Goal: Task Accomplishment & Management: Complete application form

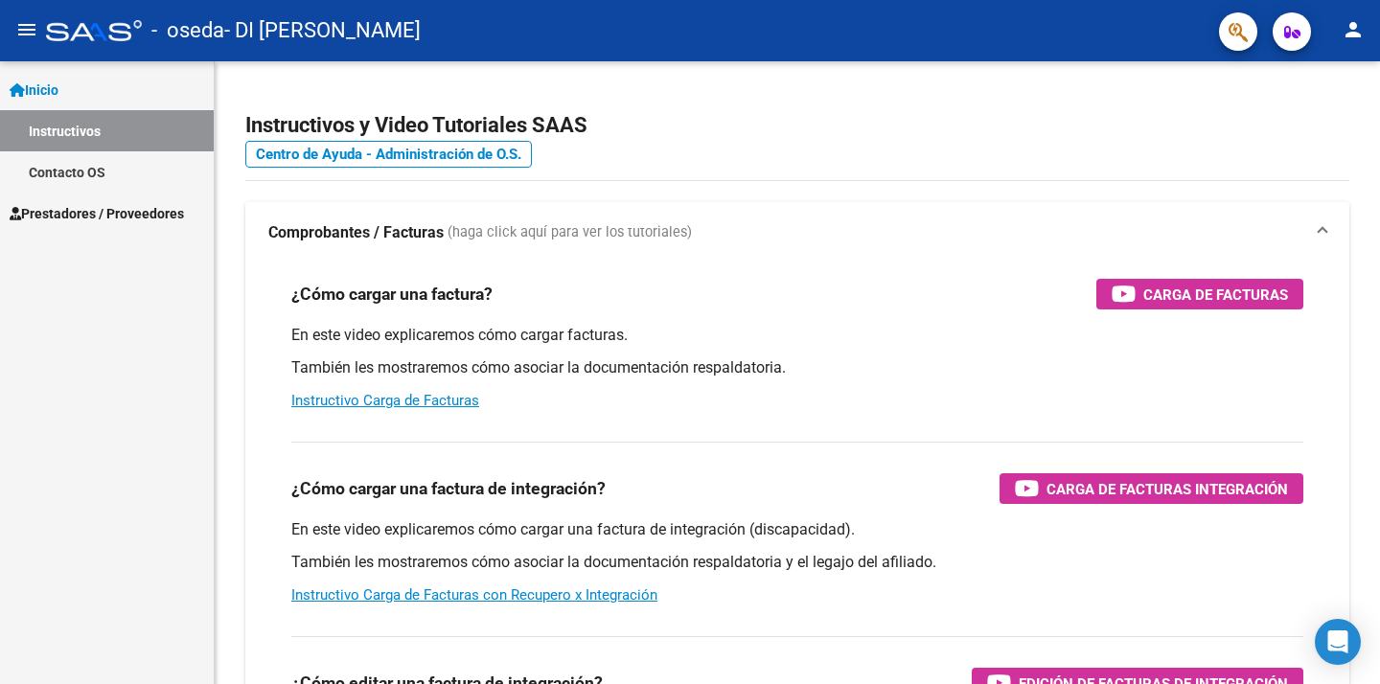
click at [104, 220] on span "Prestadores / Proveedores" at bounding box center [97, 213] width 174 height 21
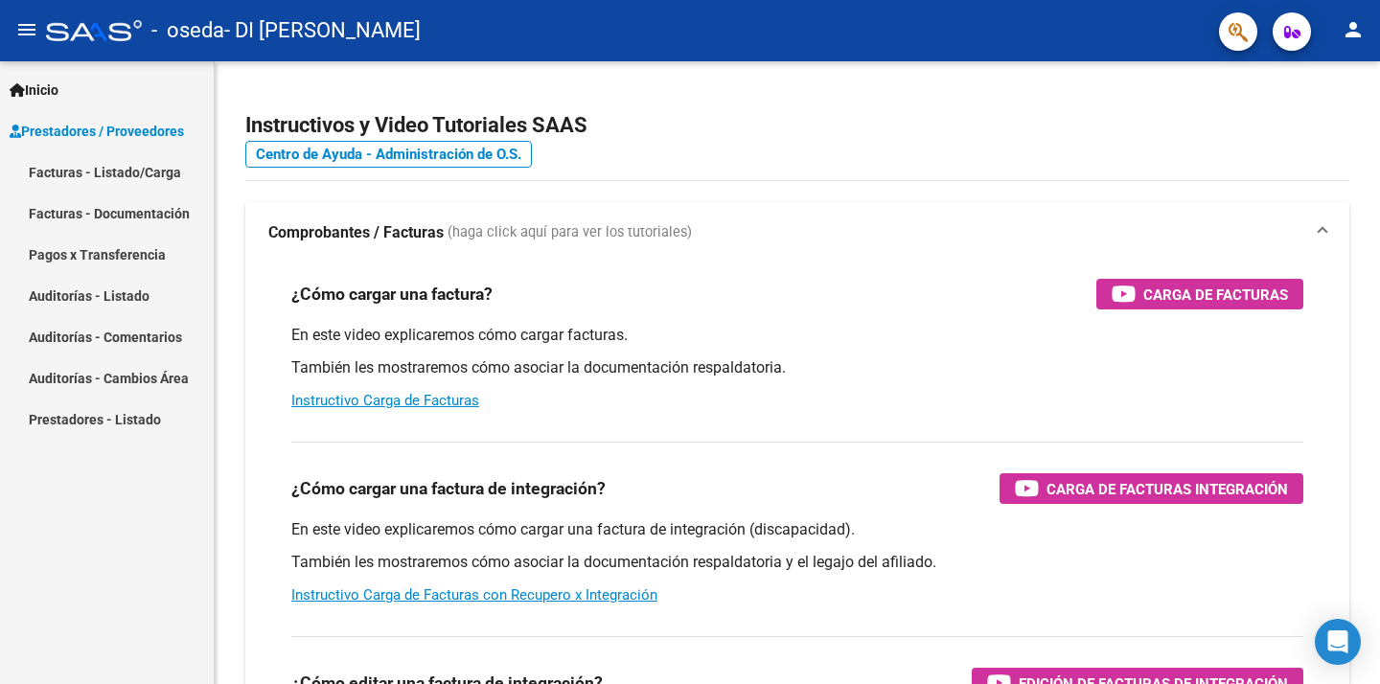
click at [101, 179] on link "Facturas - Listado/Carga" at bounding box center [107, 171] width 214 height 41
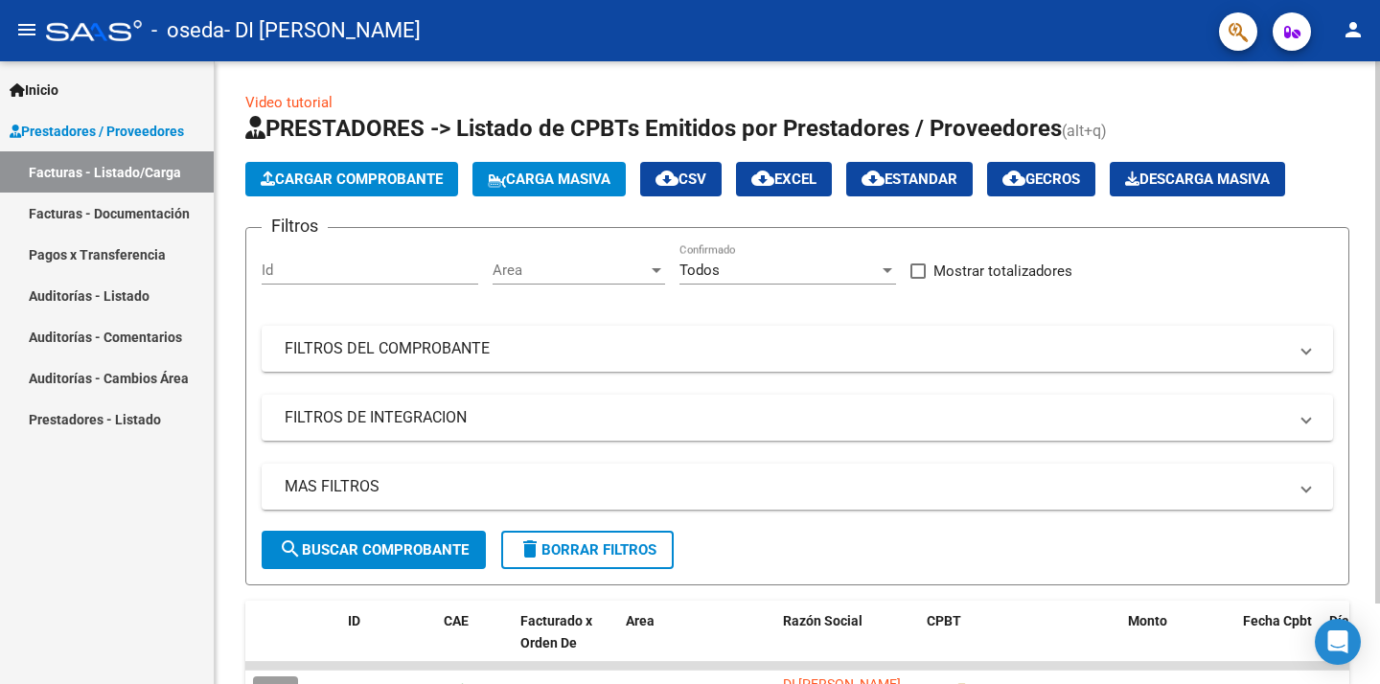
click at [401, 183] on span "Cargar Comprobante" at bounding box center [352, 179] width 182 height 17
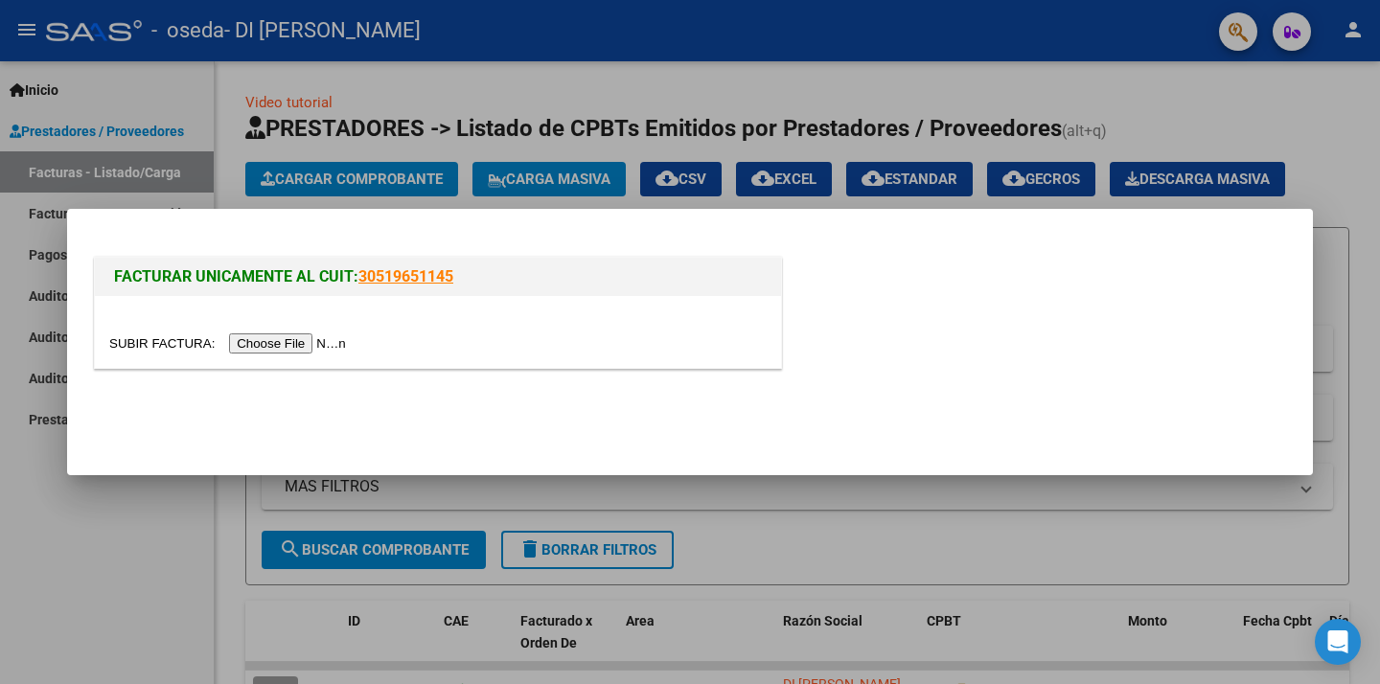
click at [290, 343] on input "file" at bounding box center [230, 344] width 243 height 20
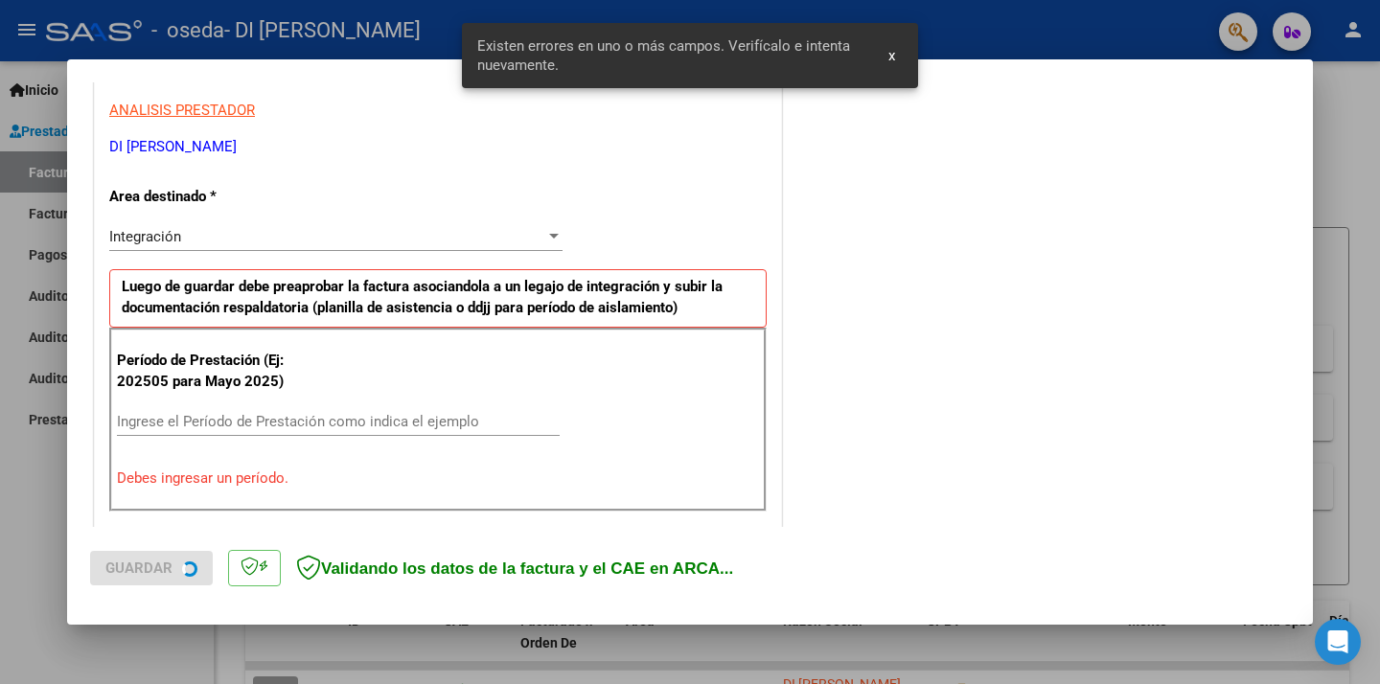
scroll to position [409, 0]
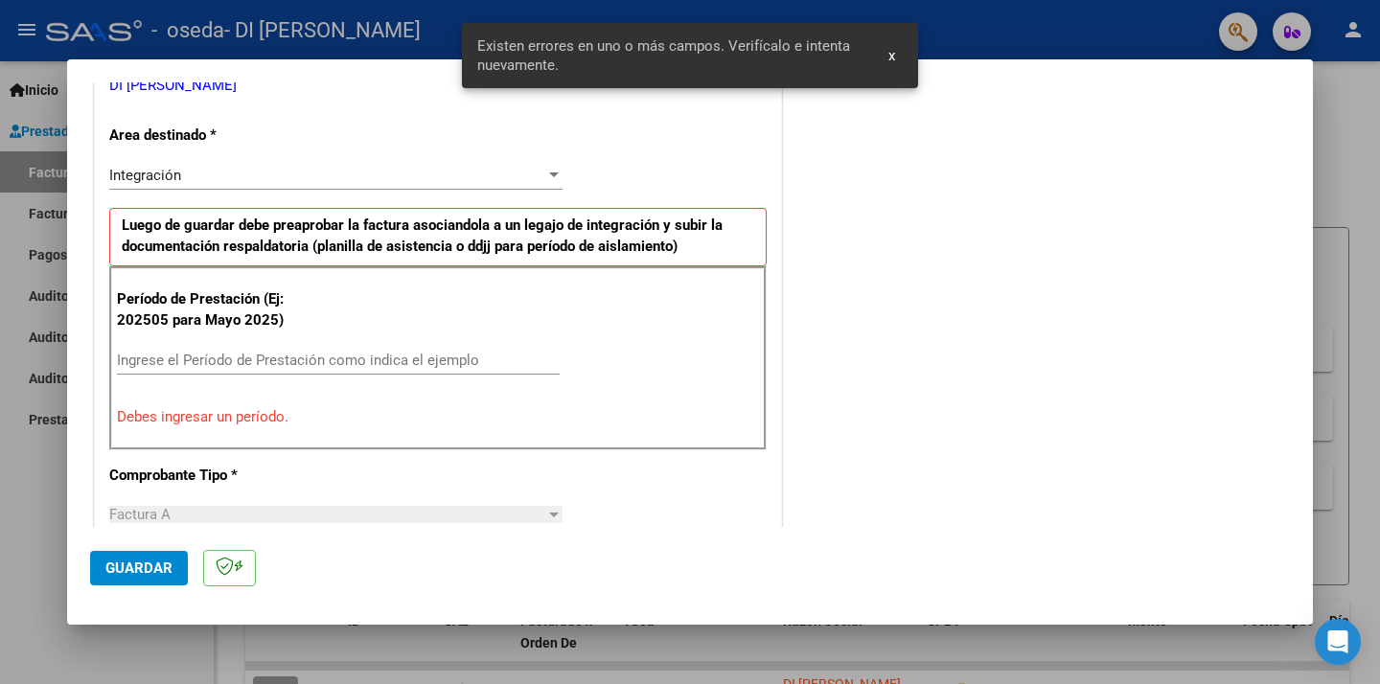
click at [292, 365] on input "Ingrese el Período de Prestación como indica el ejemplo" at bounding box center [338, 360] width 443 height 17
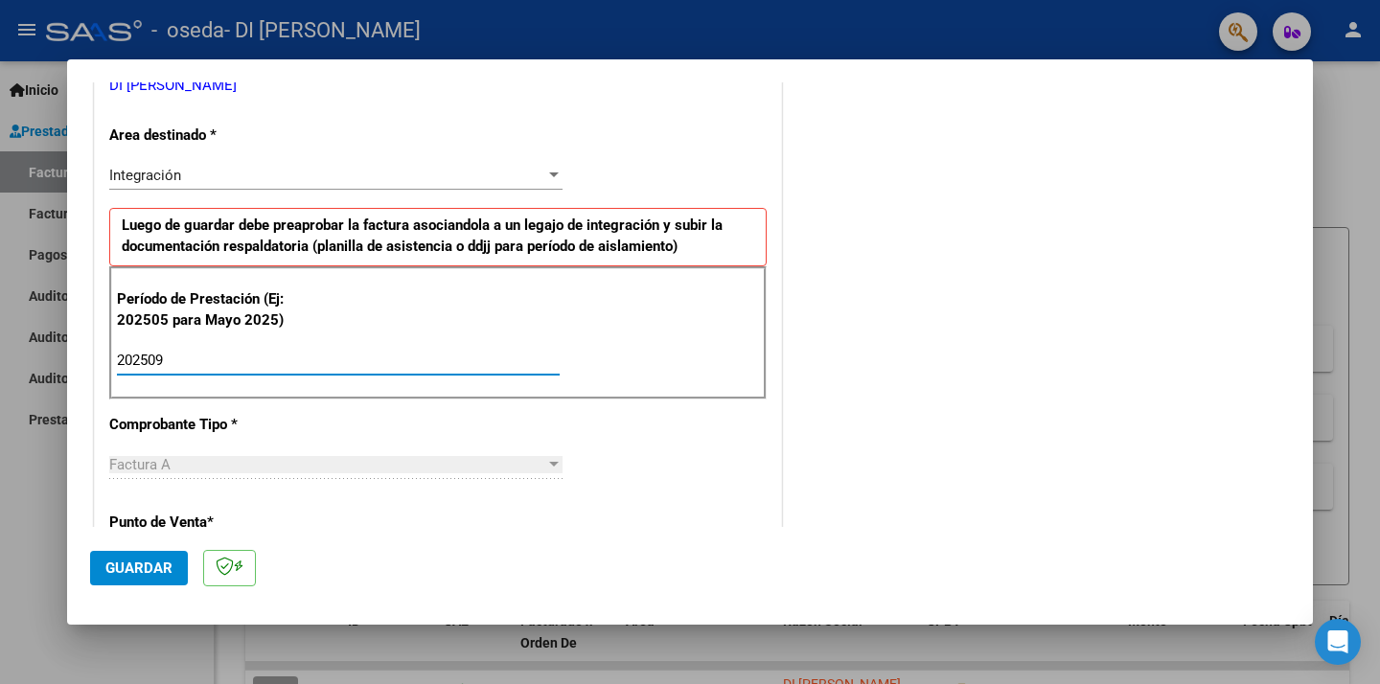
type input "202509"
click at [770, 415] on div "CUIT * 27-31927461-3 Ingresar CUIT ANALISIS PRESTADOR DI [PERSON_NAME] Area des…" at bounding box center [438, 634] width 686 height 1443
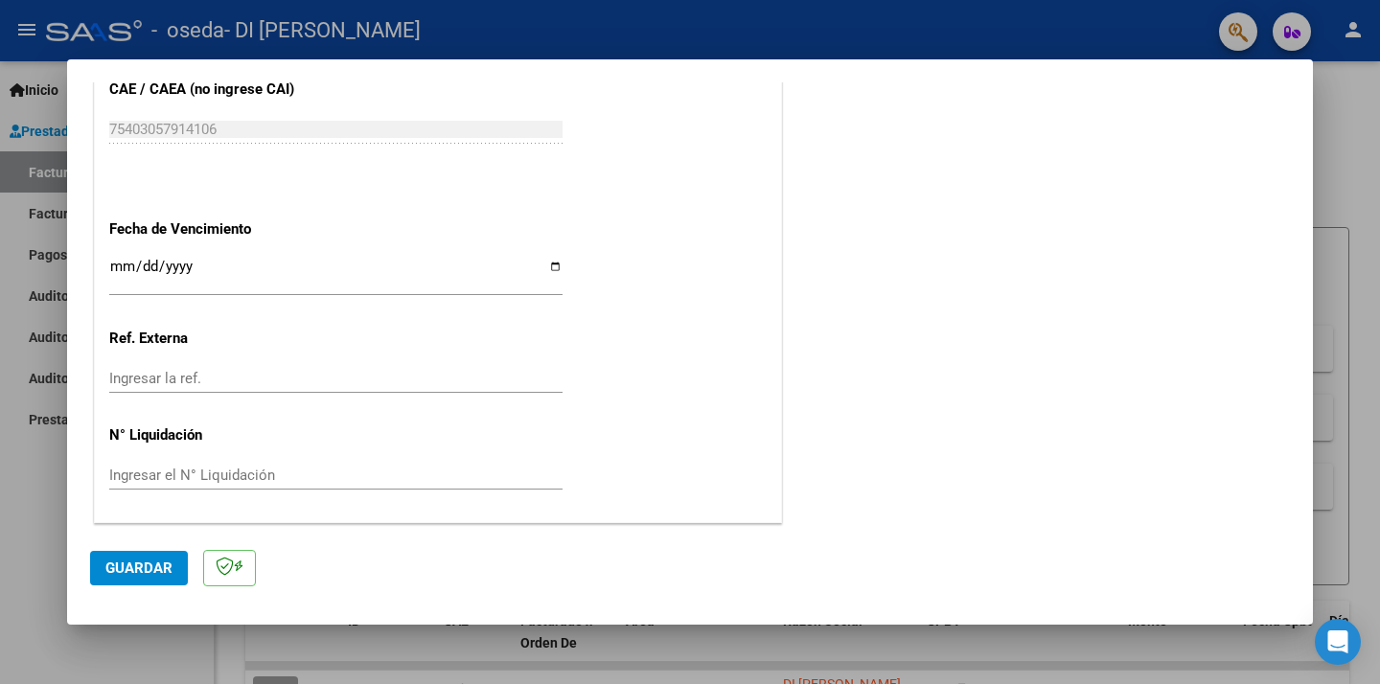
drag, startPoint x: 770, startPoint y: 415, endPoint x: 289, endPoint y: 474, distance: 484.8
click at [641, 553] on mat-dialog-container "COMPROBANTE VER COMPROBANTE El comprobante fue leído exitosamente. DATOS DEL CO…" at bounding box center [690, 342] width 1246 height 567
click at [123, 268] on input "Ingresar la fecha" at bounding box center [335, 274] width 453 height 31
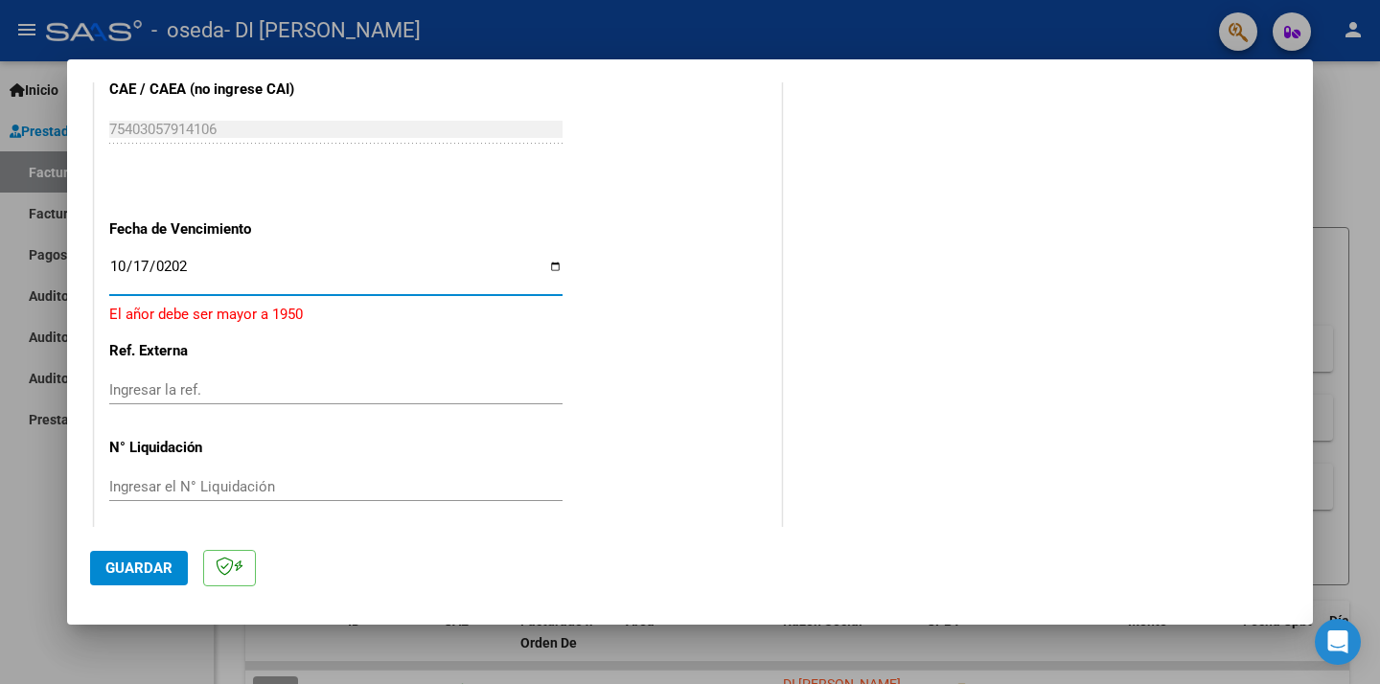
type input "[DATE]"
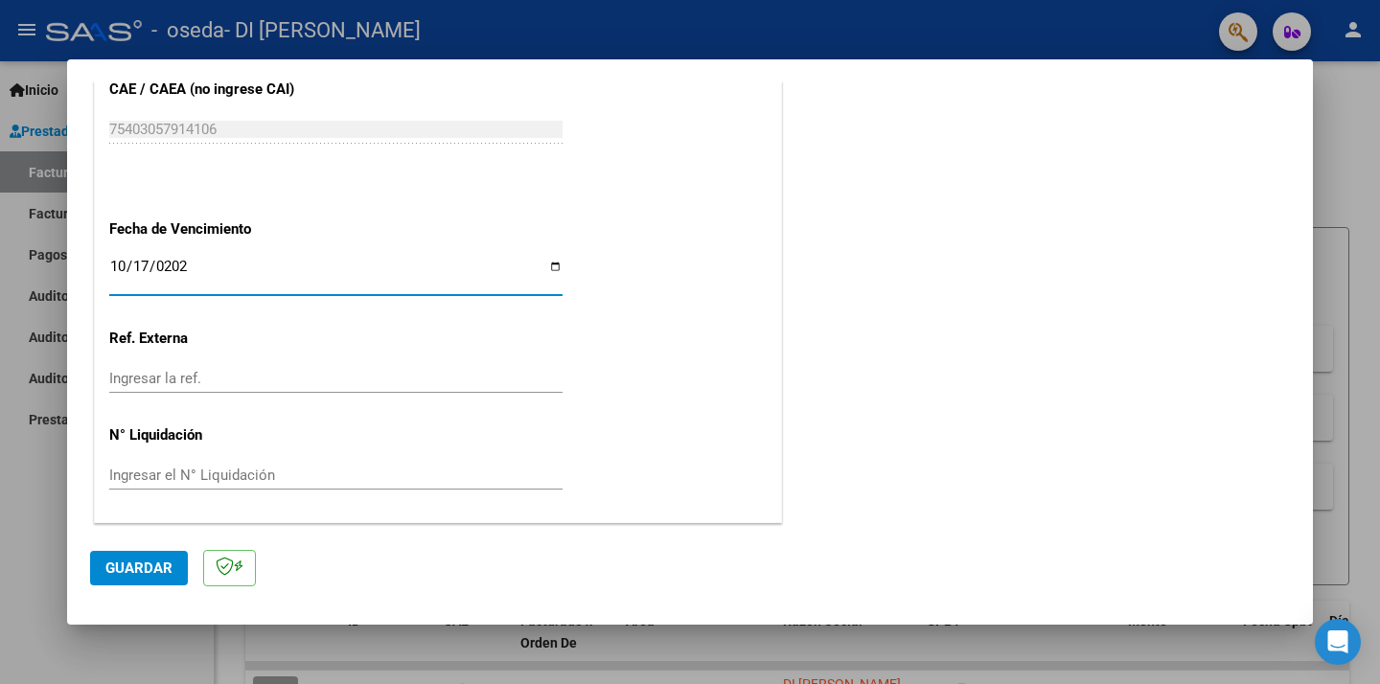
drag, startPoint x: 785, startPoint y: 393, endPoint x: 156, endPoint y: 614, distance: 666.7
click at [794, 672] on div "COMPROBANTE VER COMPROBANTE El comprobante fue leído exitosamente. DATOS DEL CO…" at bounding box center [690, 342] width 1380 height 684
click at [138, 568] on span "Guardar" at bounding box center [138, 568] width 67 height 17
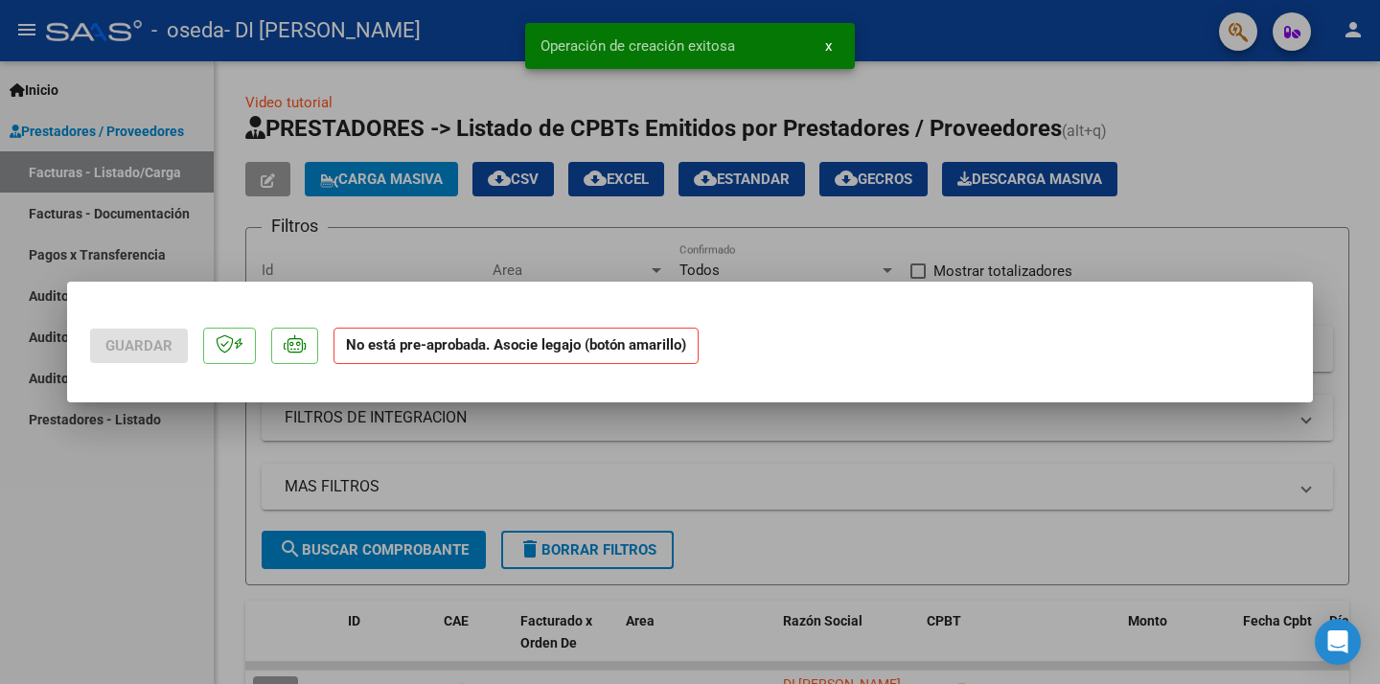
scroll to position [0, 0]
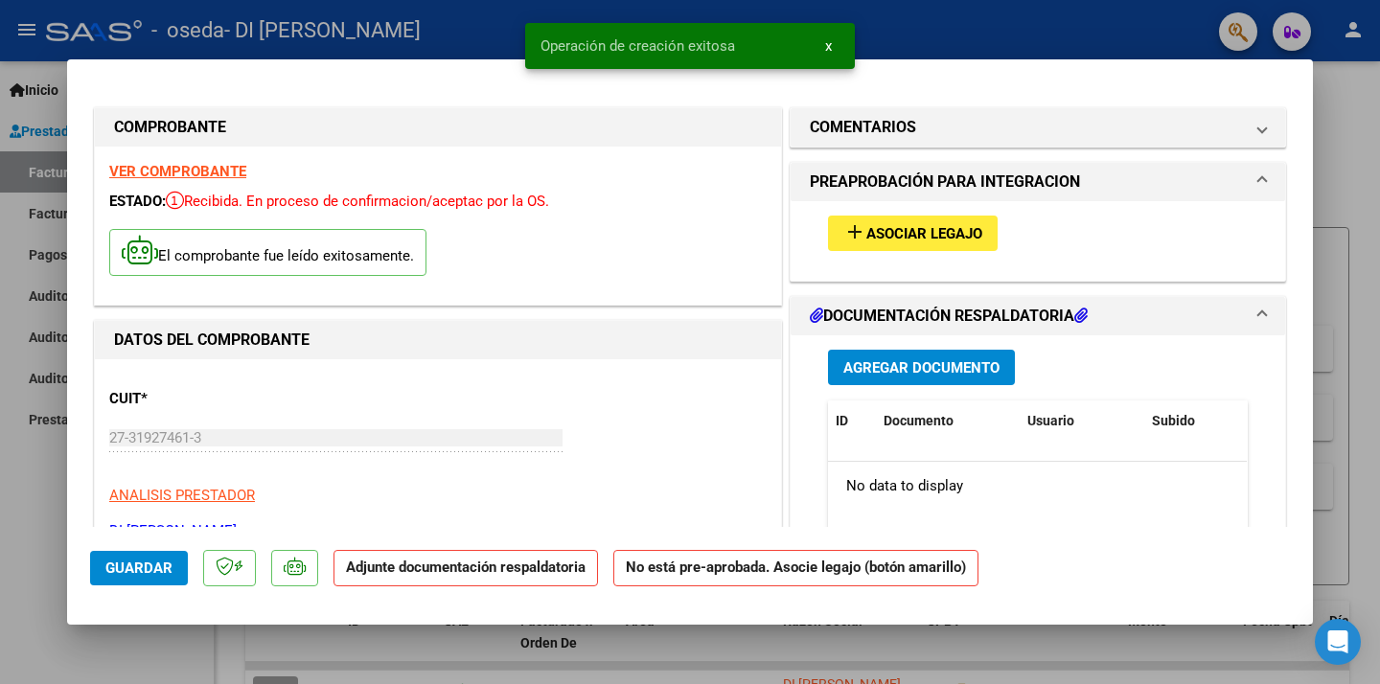
click at [905, 235] on span "Asociar Legajo" at bounding box center [925, 233] width 116 height 17
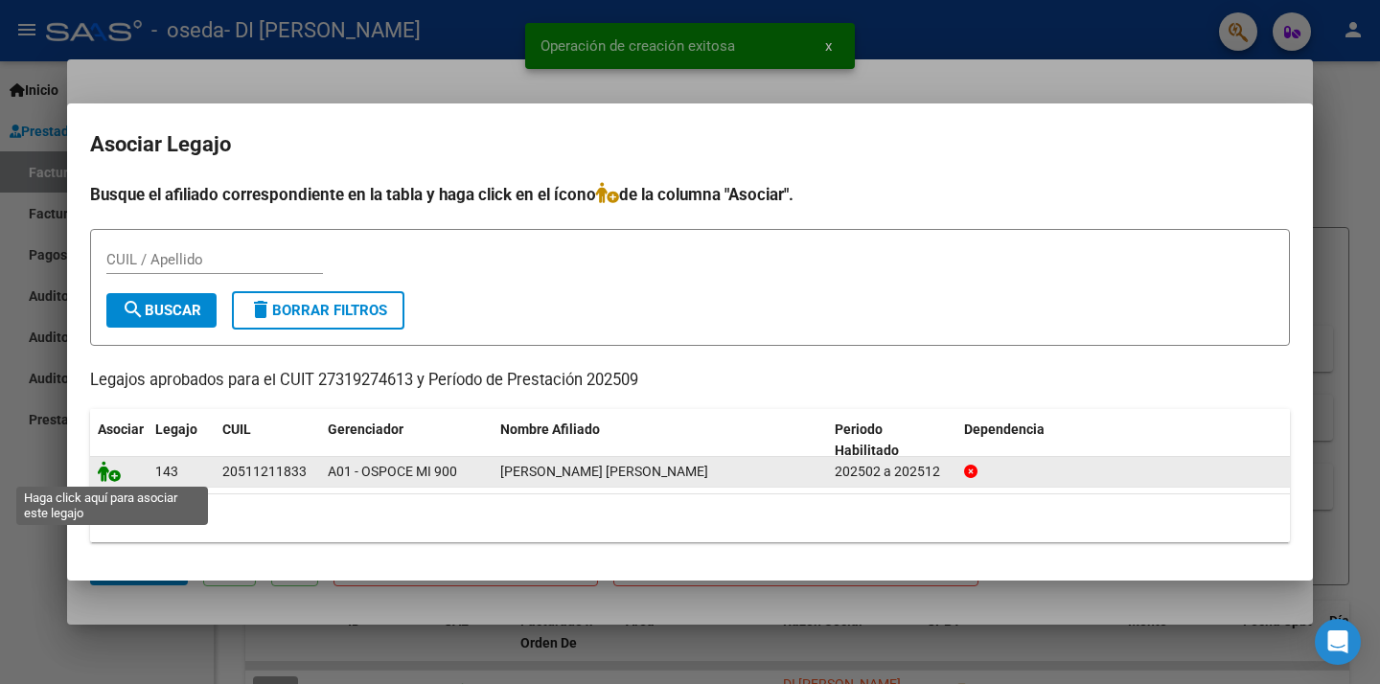
click at [112, 474] on icon at bounding box center [109, 471] width 23 height 21
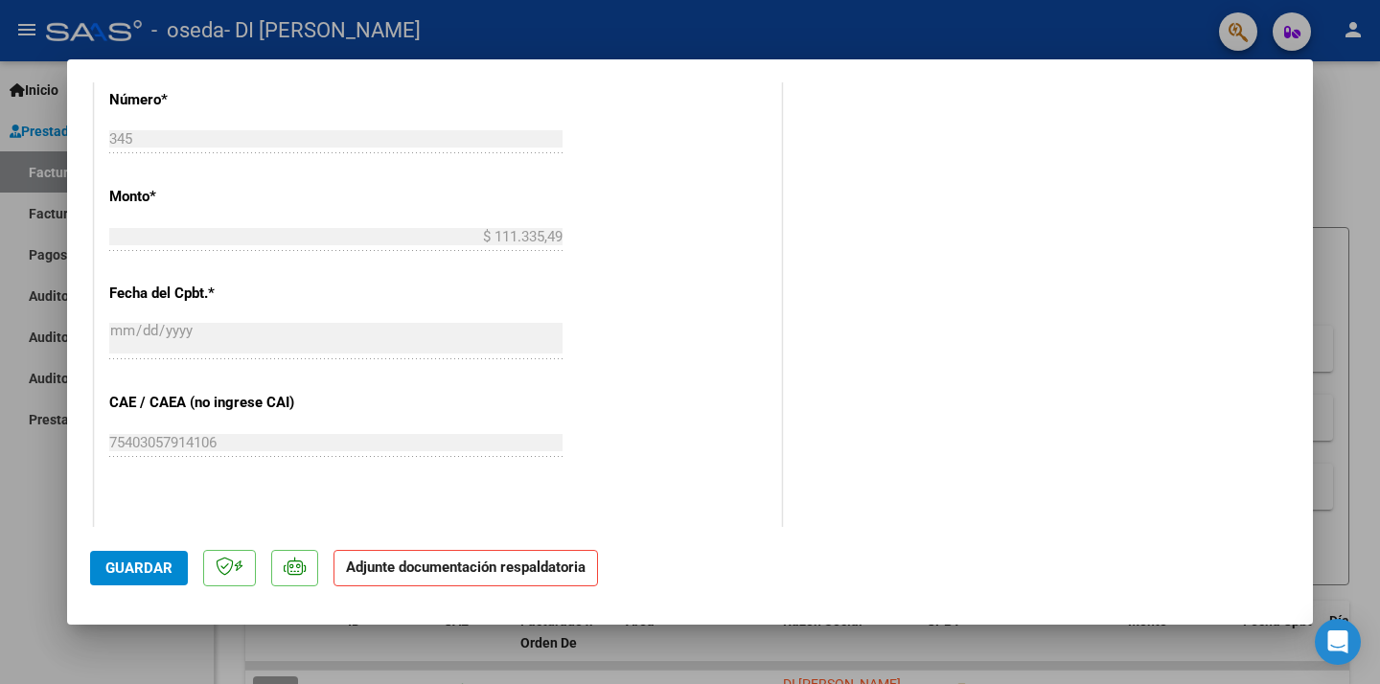
scroll to position [1271, 0]
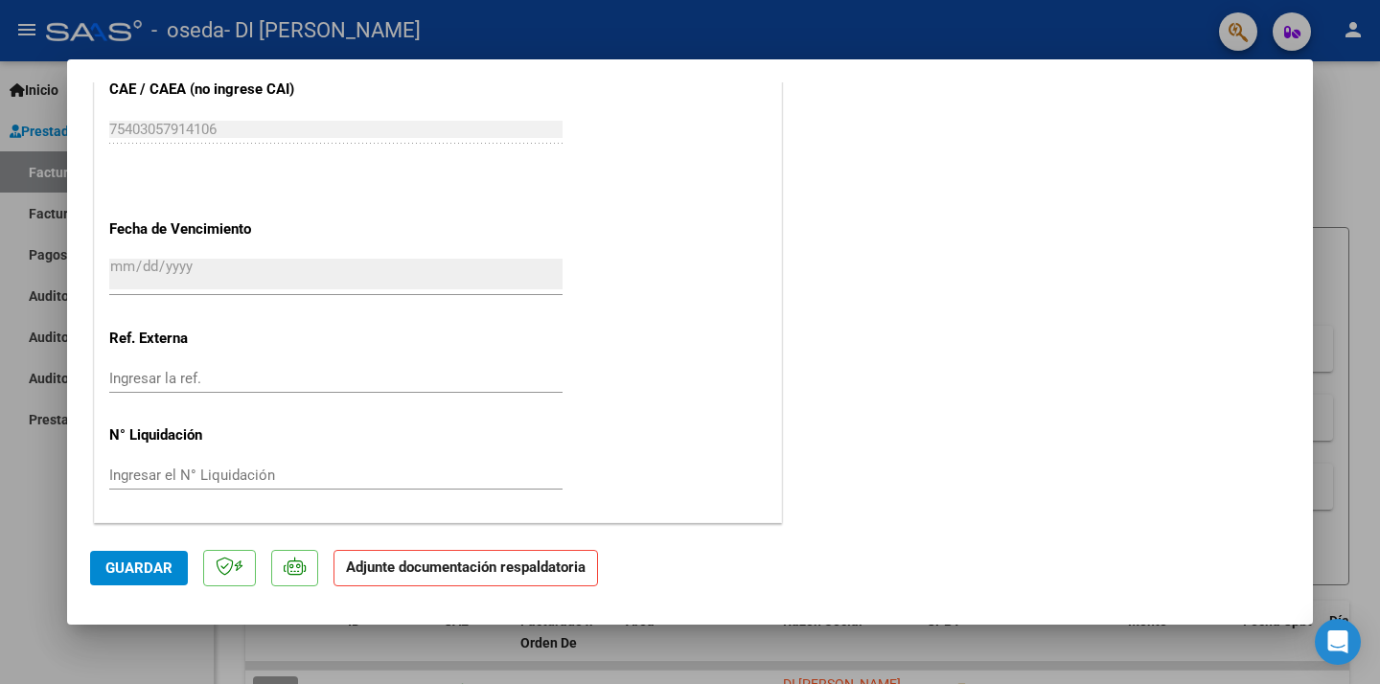
drag, startPoint x: 771, startPoint y: 490, endPoint x: 776, endPoint y: 593, distance: 103.6
click at [776, 593] on mat-dialog-container "COMPROBANTE VER COMPROBANTE ESTADO: Recibida. En proceso de confirmacion/acepta…" at bounding box center [690, 342] width 1246 height 567
click at [439, 566] on strong "Adjunte documentación respaldatoria" at bounding box center [466, 567] width 240 height 17
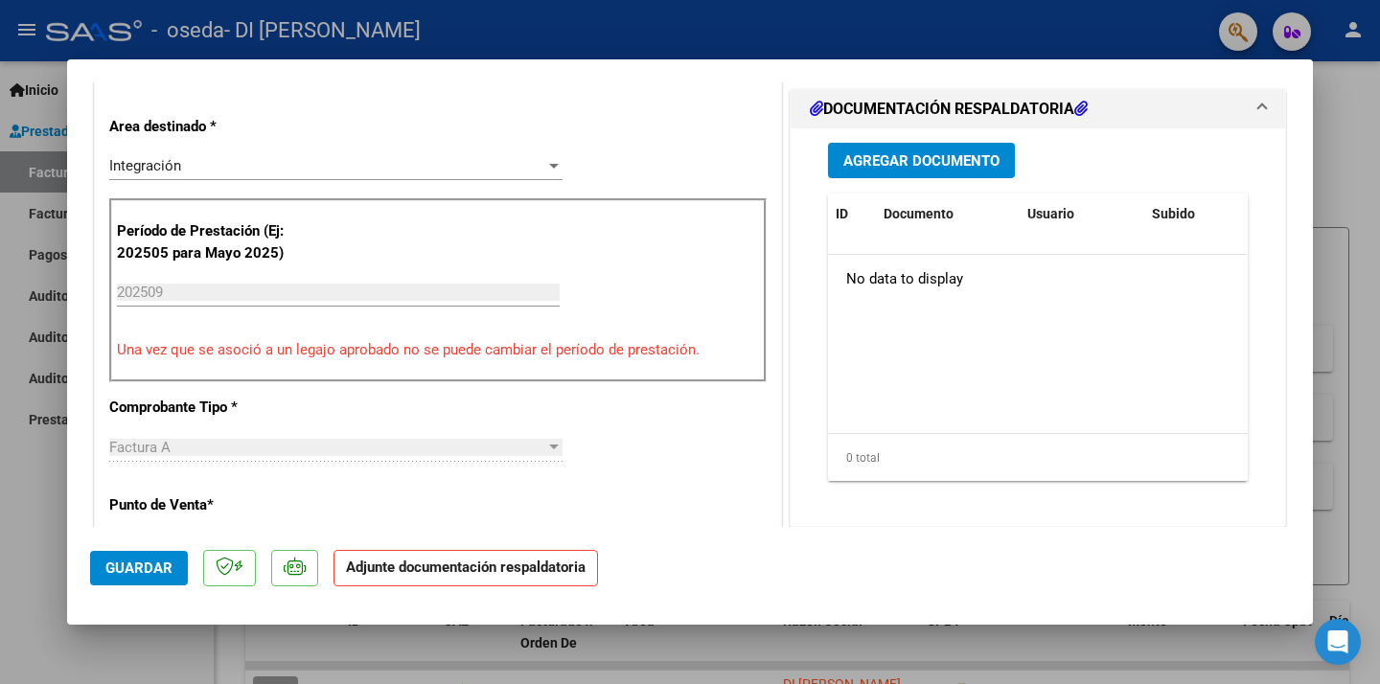
scroll to position [0, 0]
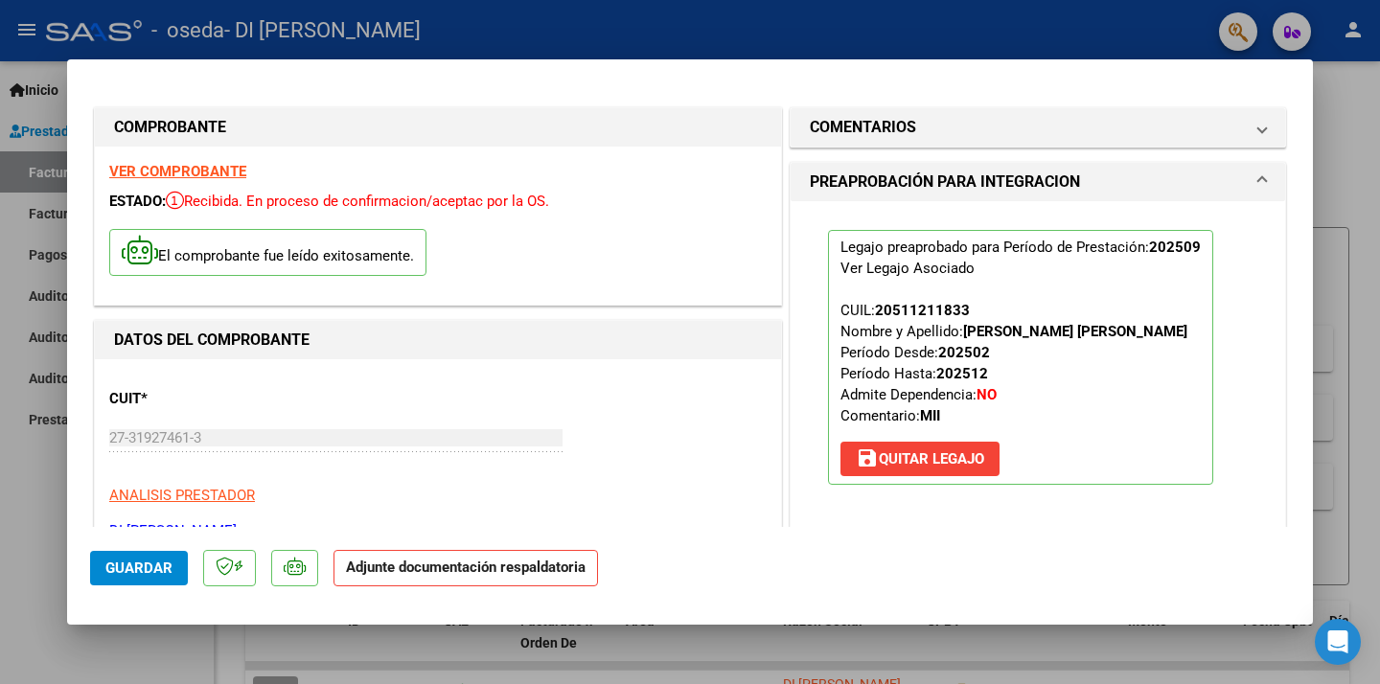
drag, startPoint x: 792, startPoint y: 492, endPoint x: 773, endPoint y: 35, distance: 457.7
click at [773, 35] on div "COMPROBANTE VER COMPROBANTE ESTADO: Recibida. En proceso de confirmacion/acepta…" at bounding box center [690, 342] width 1380 height 684
click at [791, 517] on div "Legajo preaprobado para Período de Prestación: 202509 Ver Legajo Asociado CUIL:…" at bounding box center [1038, 365] width 495 height 328
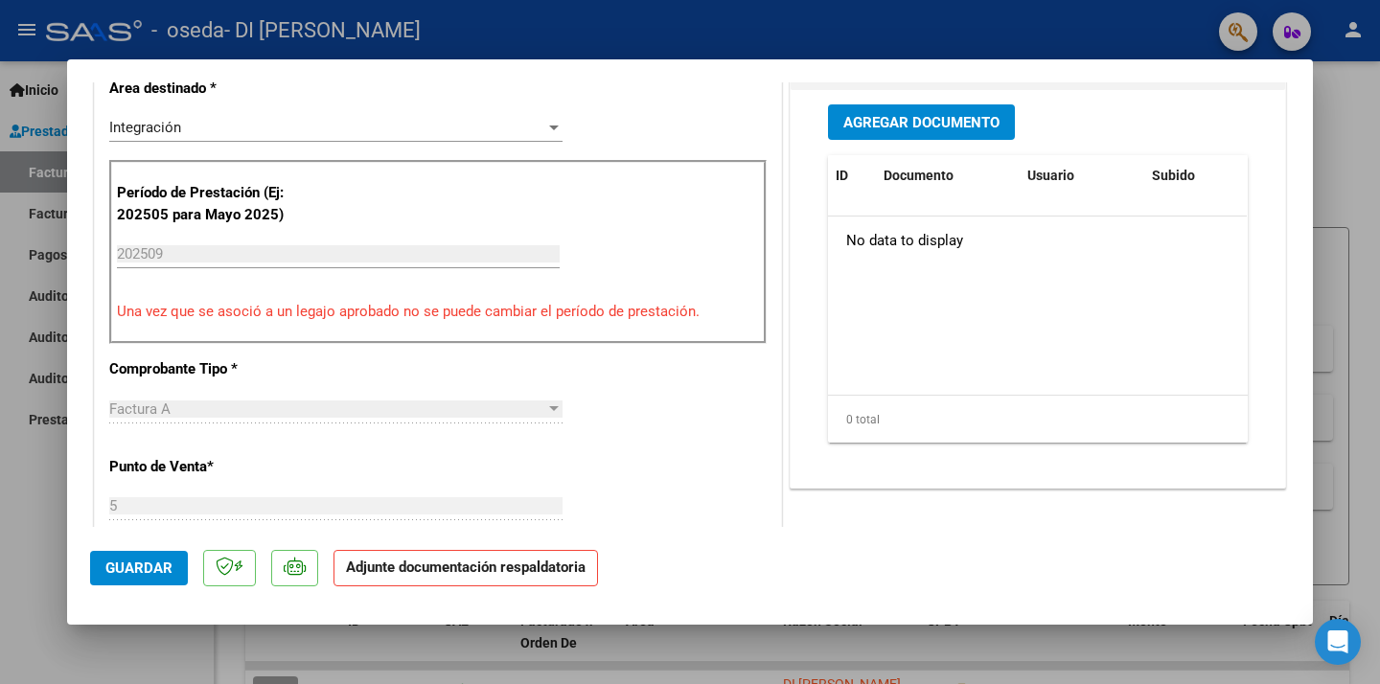
scroll to position [947, 0]
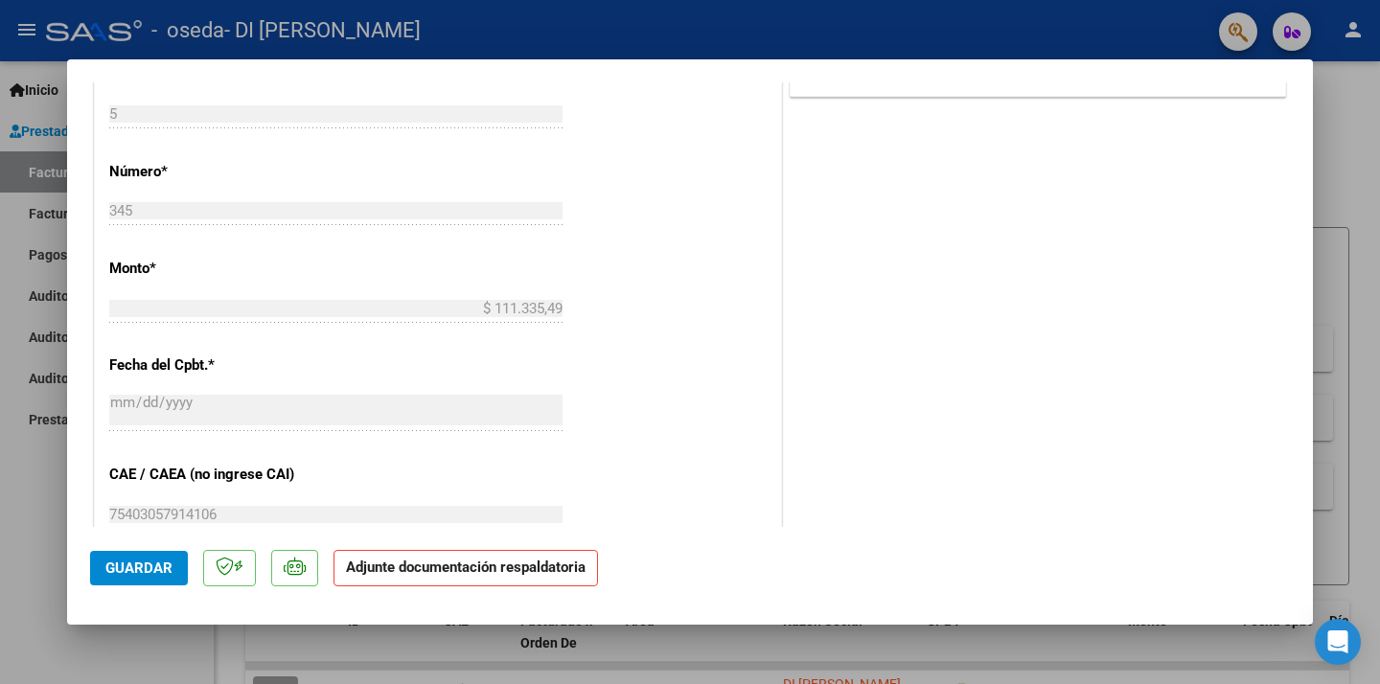
drag, startPoint x: 791, startPoint y: 517, endPoint x: 791, endPoint y: 545, distance: 28.8
click at [791, 547] on mat-dialog-container "COMPROBANTE VER COMPROBANTE ESTADO: Recibida. En proceso de confirmacion/acepta…" at bounding box center [690, 342] width 1246 height 567
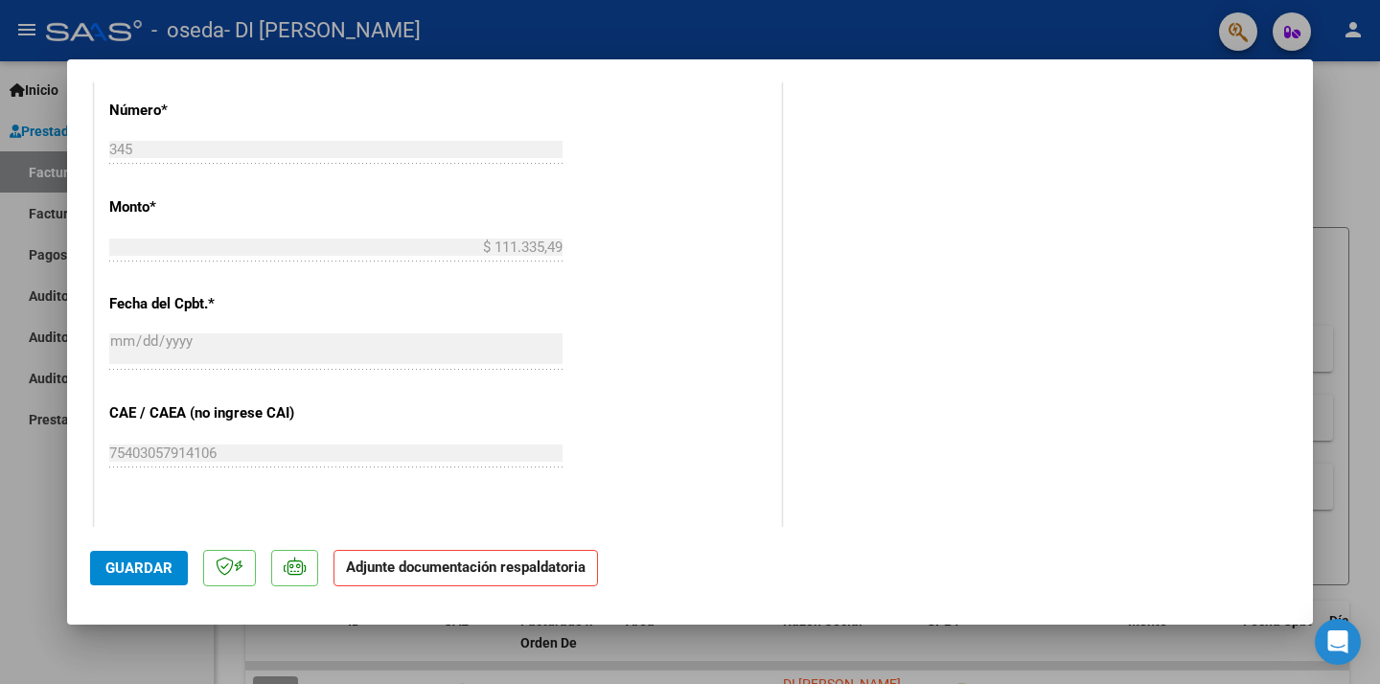
scroll to position [856, 0]
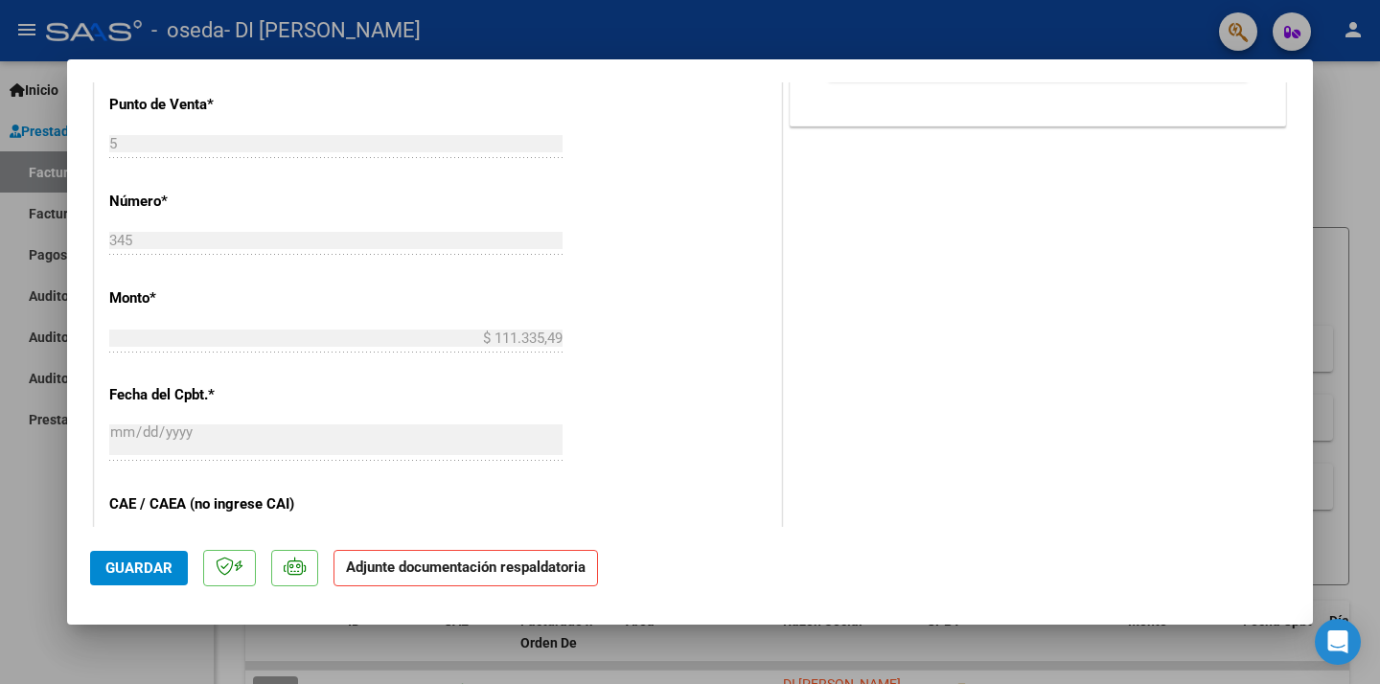
drag, startPoint x: 778, startPoint y: 68, endPoint x: 779, endPoint y: 56, distance: 12.5
click at [779, 56] on div "COMPROBANTE VER COMPROBANTE ESTADO: Recibida. En proceso de confirmacion/acepta…" at bounding box center [690, 342] width 1380 height 684
click at [784, 96] on div "DATOS DEL COMPROBANTE CUIT * 27-31927461-3 Ingresar CUIT ANALISIS PRESTADOR DI …" at bounding box center [438, 201] width 696 height 1474
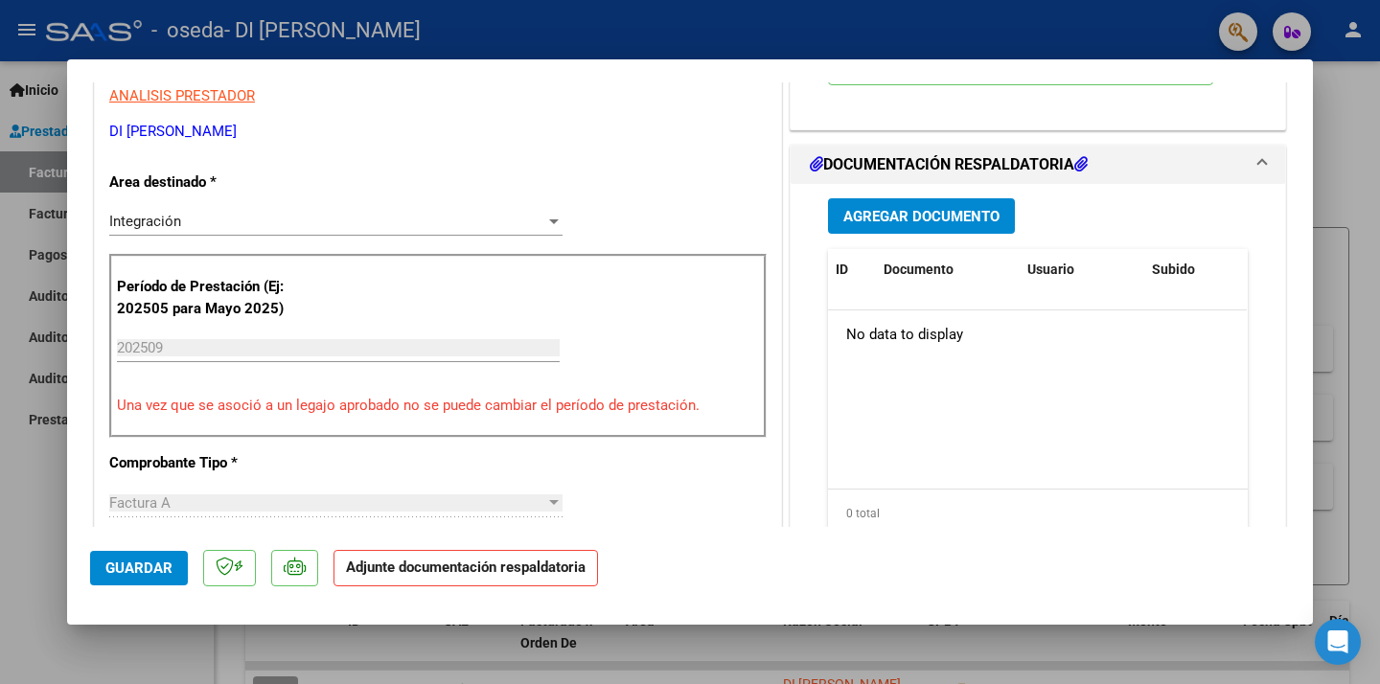
drag, startPoint x: 784, startPoint y: 96, endPoint x: 783, endPoint y: 68, distance: 27.8
click at [783, 68] on mat-dialog-container "COMPROBANTE VER COMPROBANTE ESTADO: Recibida. En proceso de confirmacion/acepta…" at bounding box center [690, 342] width 1246 height 567
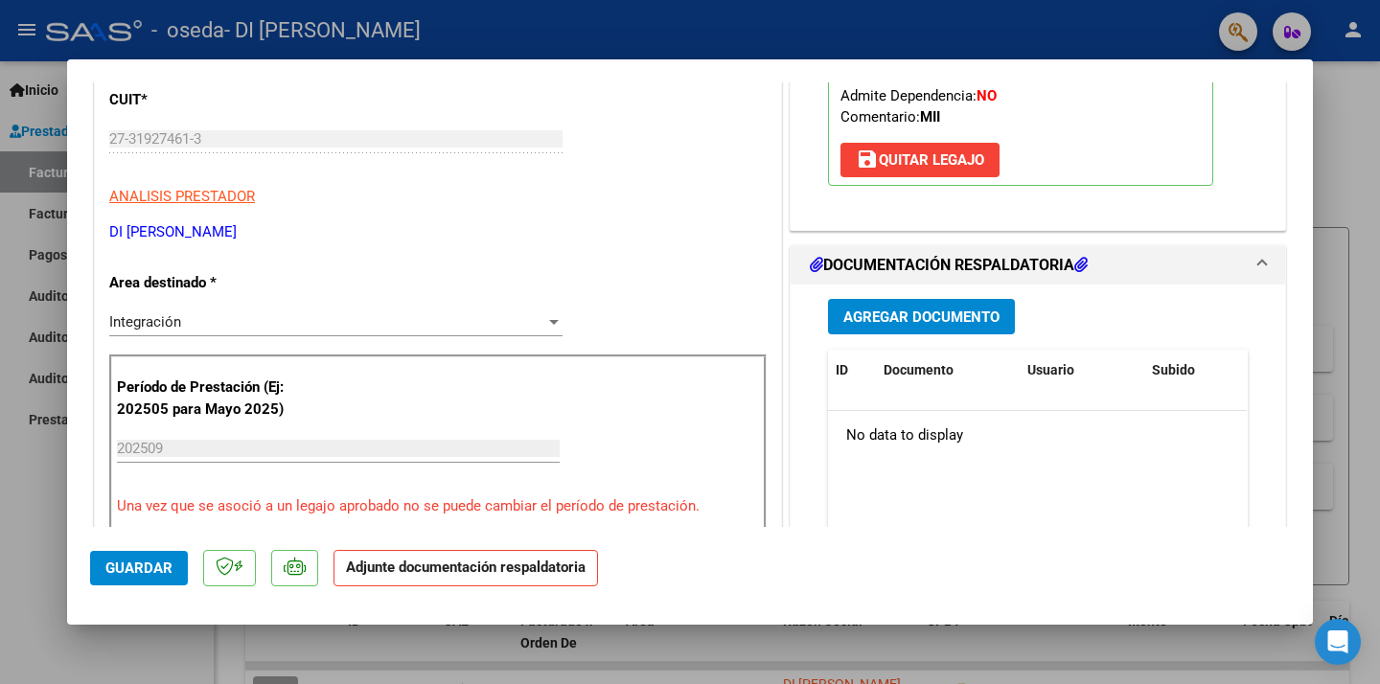
click at [923, 317] on span "Agregar Documento" at bounding box center [922, 317] width 156 height 17
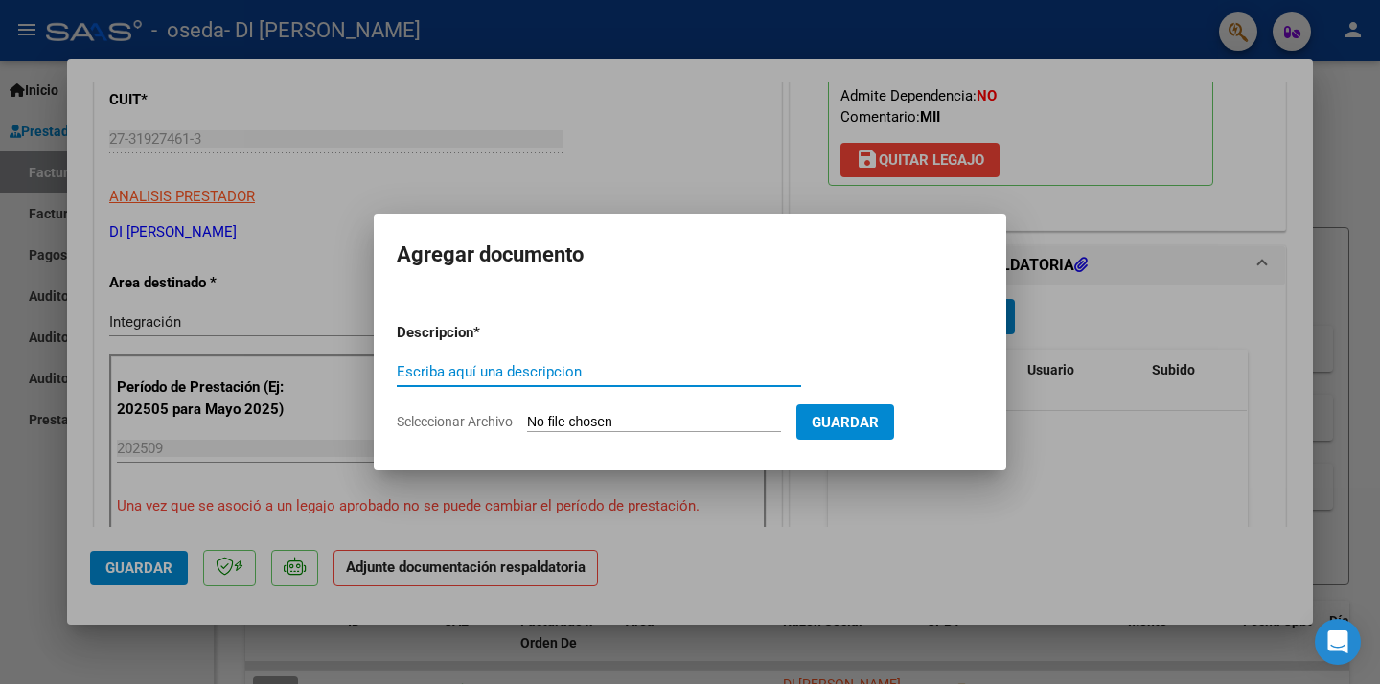
click at [526, 373] on input "Escriba aquí una descripcion" at bounding box center [599, 371] width 405 height 17
type input "I"
type input "PLANILLA SEPTIEMBRE"
click at [664, 422] on input "Seleccionar Archivo" at bounding box center [654, 423] width 254 height 18
type input "C:\fakepath\[PERSON_NAME] [DATE] planilla.pdf"
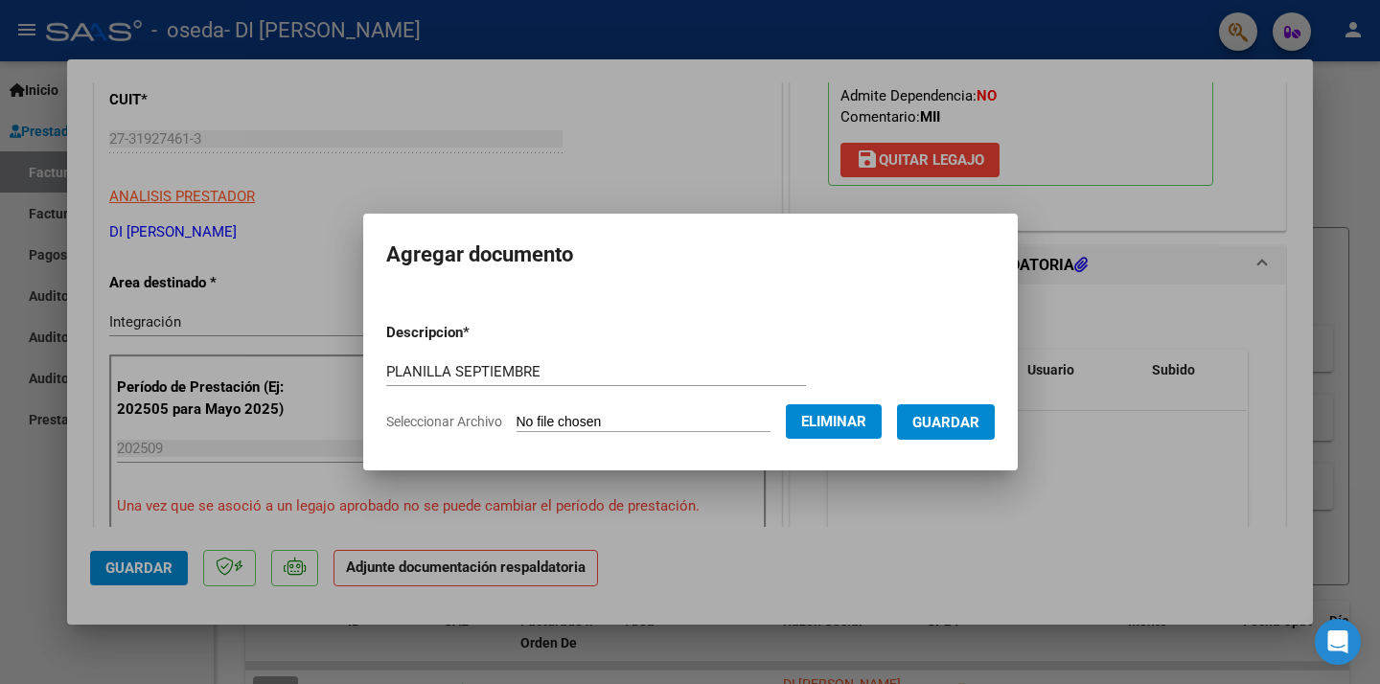
click at [969, 420] on span "Guardar" at bounding box center [946, 422] width 67 height 17
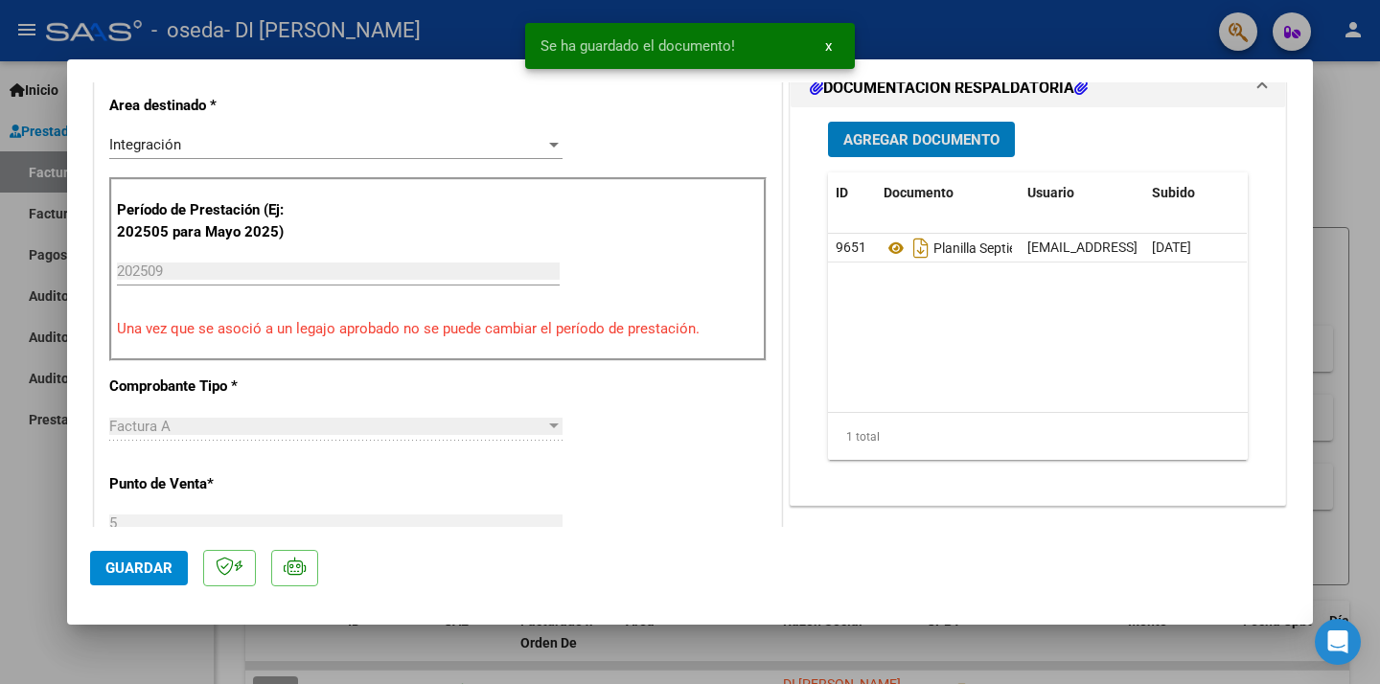
scroll to position [491, 0]
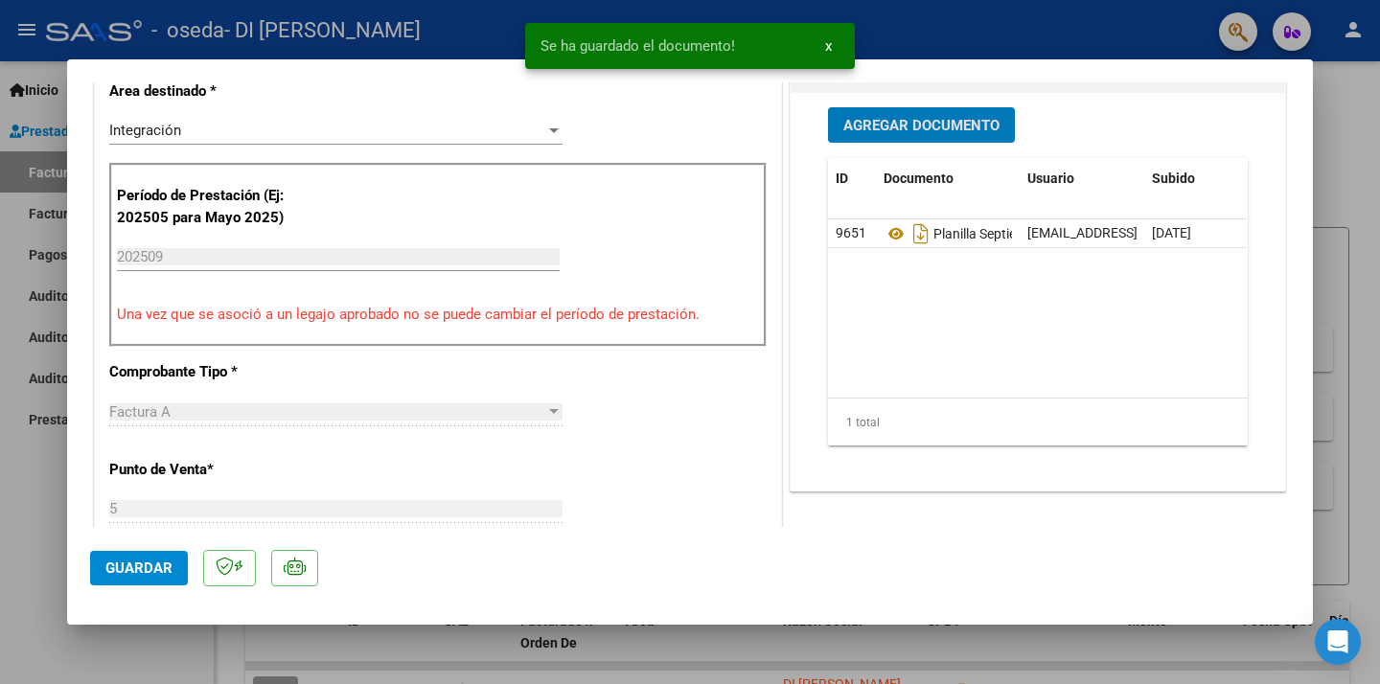
click at [153, 561] on span "Guardar" at bounding box center [138, 568] width 67 height 17
click at [1332, 183] on div at bounding box center [690, 342] width 1380 height 684
type input "$ 0,00"
